Goal: Check status: Check status

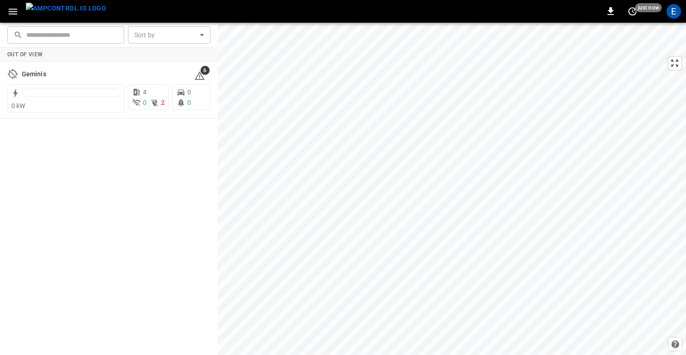
click at [60, 13] on img "menu" at bounding box center [66, 8] width 80 height 11
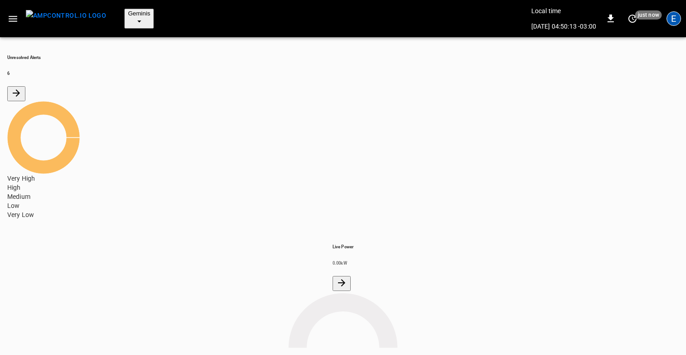
click at [679, 11] on div "E" at bounding box center [673, 18] width 15 height 15
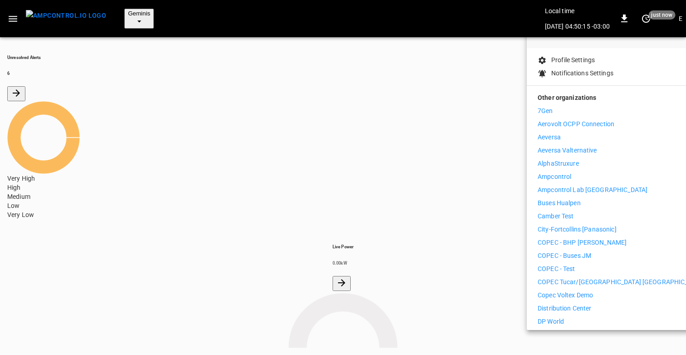
scroll to position [61, 0]
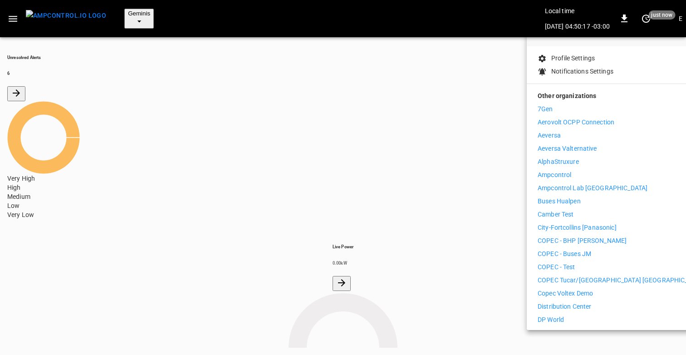
click at [444, 170] on div at bounding box center [343, 177] width 686 height 355
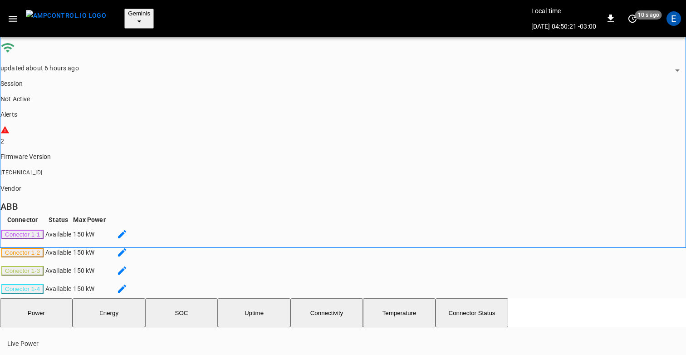
scroll to position [2, 0]
